Goal: Transaction & Acquisition: Purchase product/service

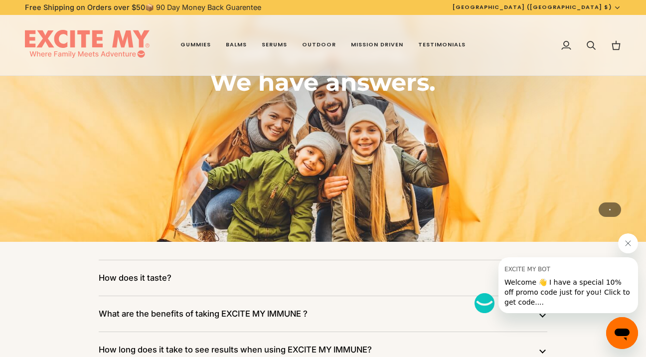
scroll to position [1428, 0]
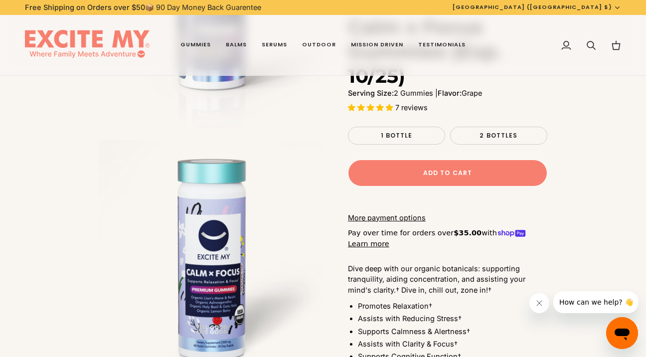
scroll to position [1428, 0]
